Goal: Information Seeking & Learning: Learn about a topic

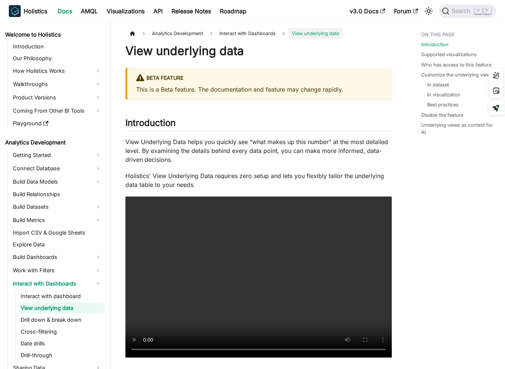
scroll to position [13, 0]
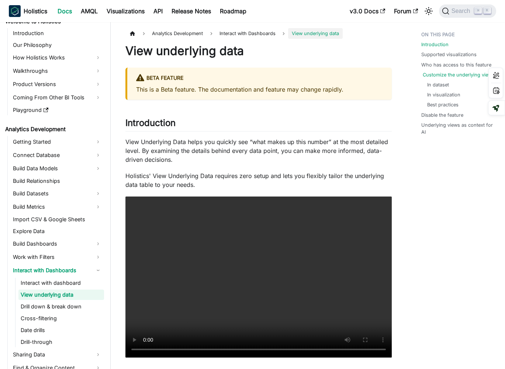
click at [439, 73] on link "Customize the underlying views" at bounding box center [459, 74] width 72 height 7
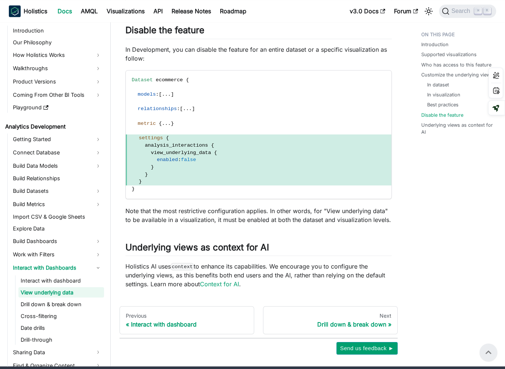
scroll to position [1994, 0]
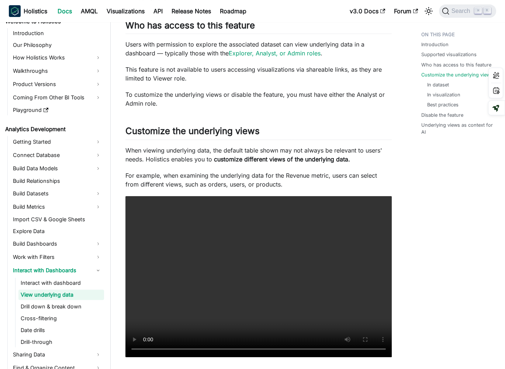
scroll to position [519, 0]
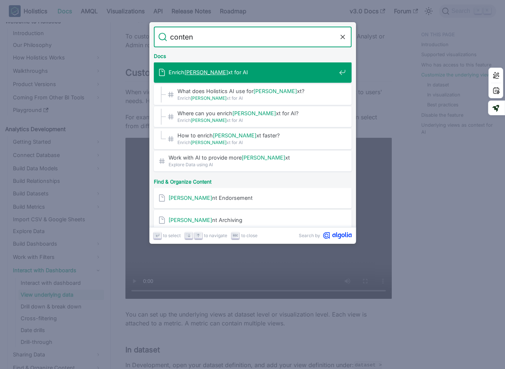
type input "content"
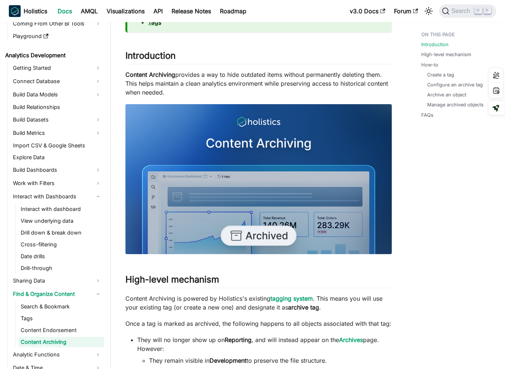
scroll to position [59, 0]
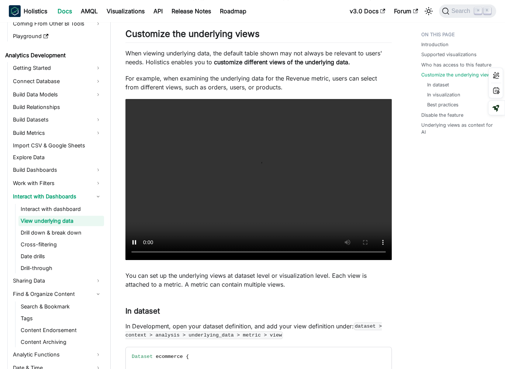
scroll to position [559, 0]
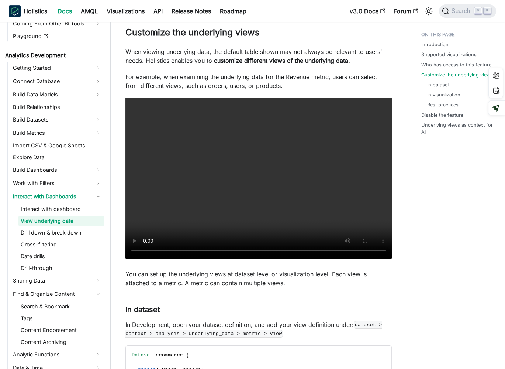
click at [291, 83] on p "For example, when examining the underlying data for the Revenue metric, users c…" at bounding box center [259, 81] width 267 height 18
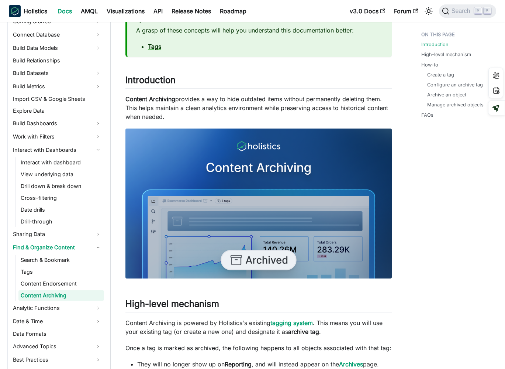
scroll to position [134, 0]
click at [320, 106] on p "Content Archiving provides a way to hide outdated items without permanently del…" at bounding box center [259, 108] width 267 height 27
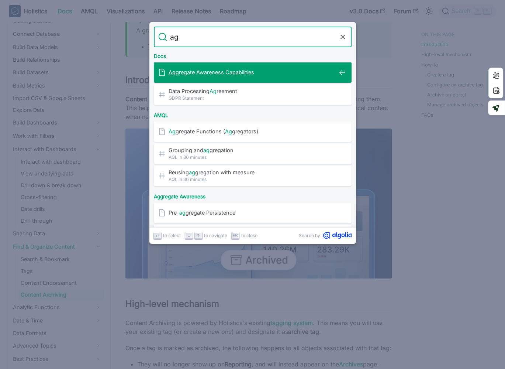
type input "agg"
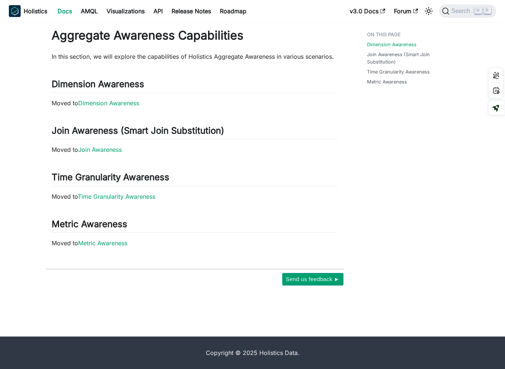
click at [65, 13] on link "Docs" at bounding box center [64, 11] width 23 height 12
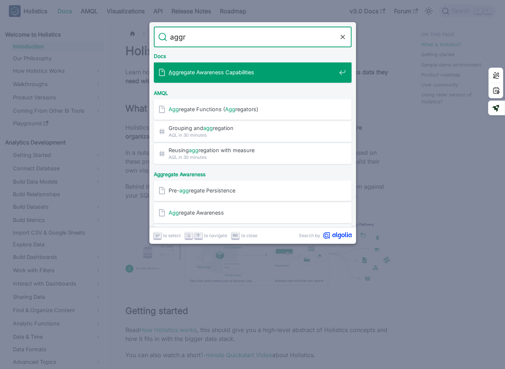
type input "aggre"
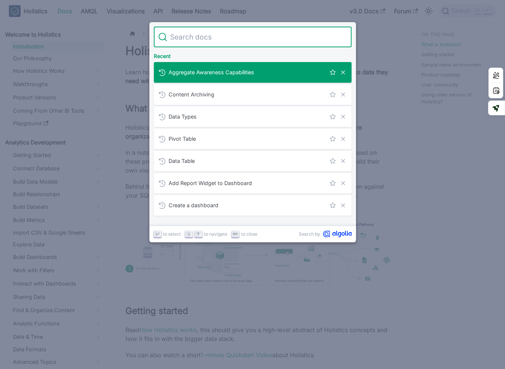
paste input "https://docs.holistics.io/docs/aggregate-awareness"
type input "https://docs.holistics.io/docs/aggregate-awareness"
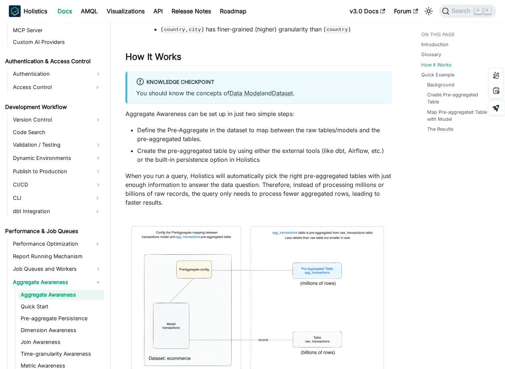
scroll to position [883, 0]
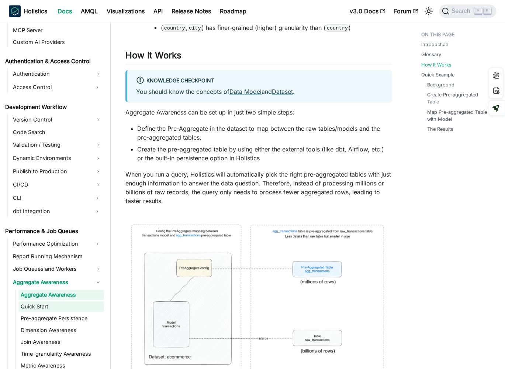
click at [73, 304] on link "Quick Start" at bounding box center [61, 306] width 86 height 10
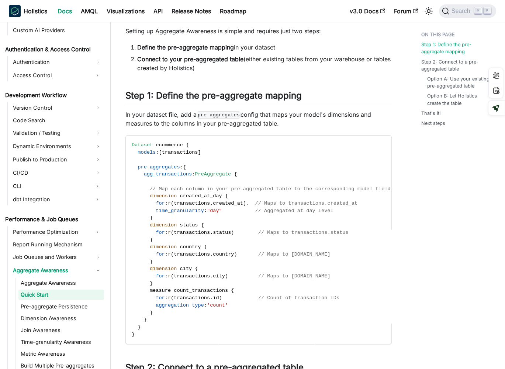
scroll to position [45, 0]
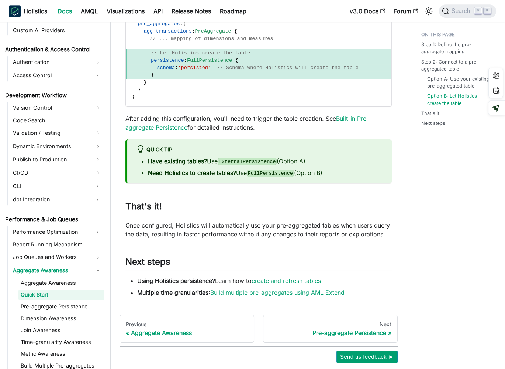
scroll to position [691, 0]
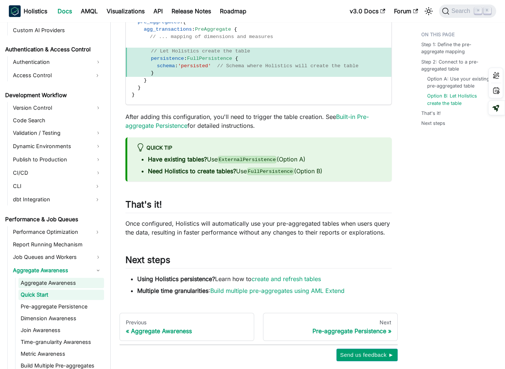
click at [51, 278] on link "Aggregate Awareness" at bounding box center [61, 283] width 86 height 10
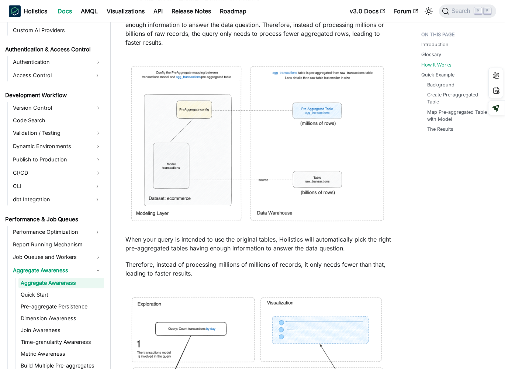
scroll to position [1042, 0]
click at [63, 294] on link "Quick Start" at bounding box center [61, 294] width 86 height 10
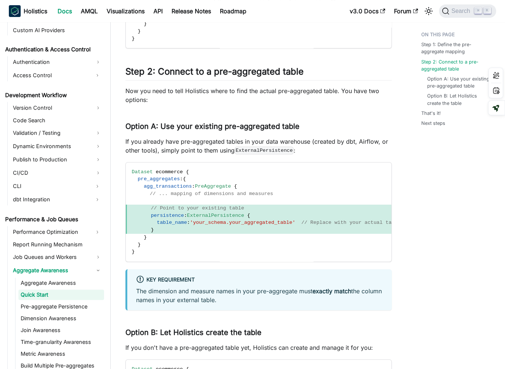
scroll to position [337, 0]
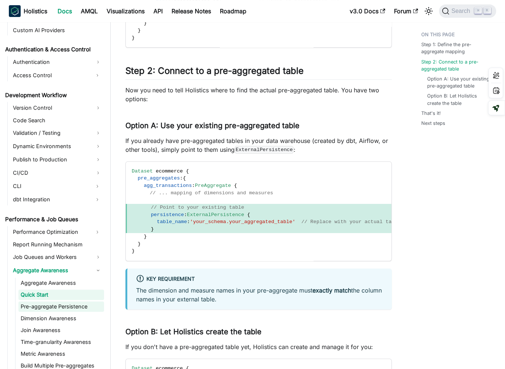
click at [65, 308] on link "Pre-aggregate Persistence" at bounding box center [61, 306] width 86 height 10
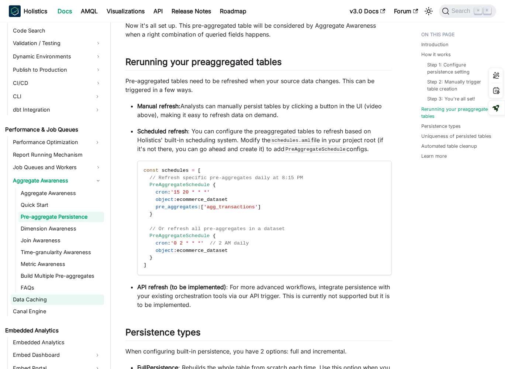
scroll to position [600, 0]
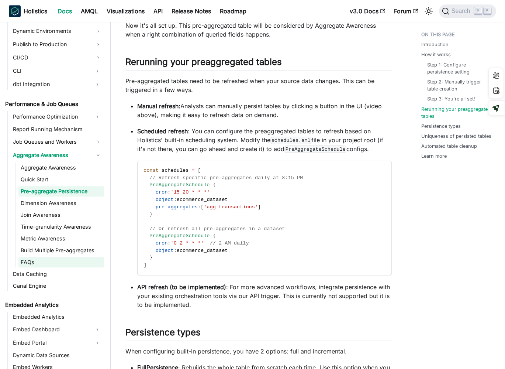
click at [56, 263] on link "FAQs" at bounding box center [61, 262] width 86 height 10
click at [61, 261] on link "FAQs" at bounding box center [61, 262] width 86 height 10
